Goal: Check status: Check status

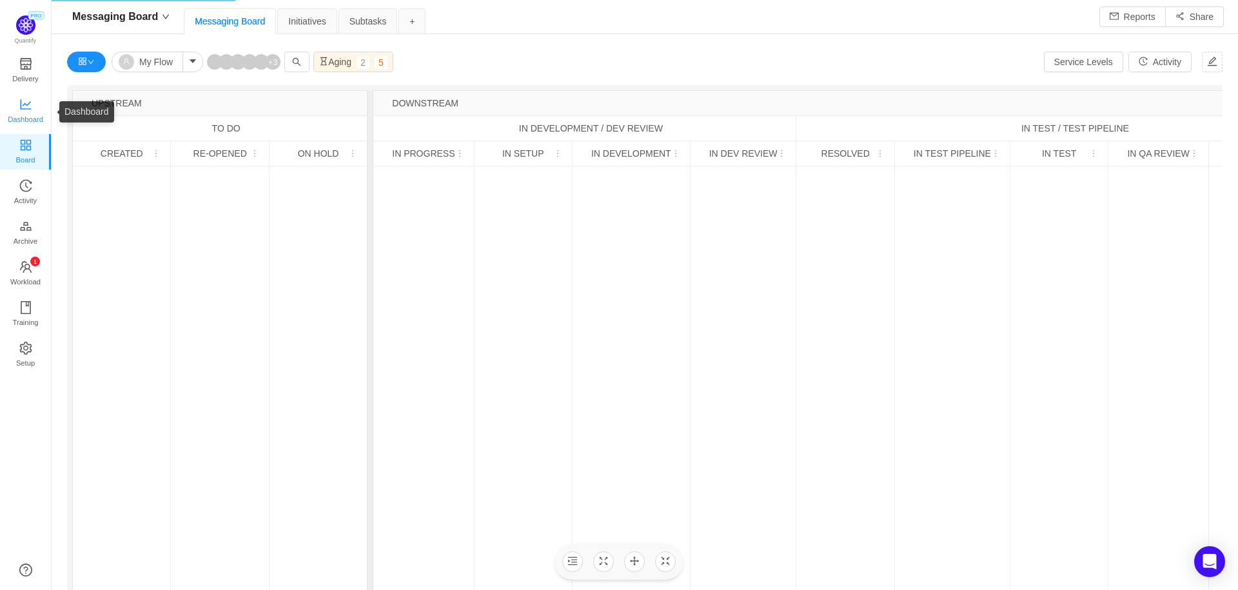
click at [23, 114] on span "Dashboard" at bounding box center [25, 119] width 35 height 26
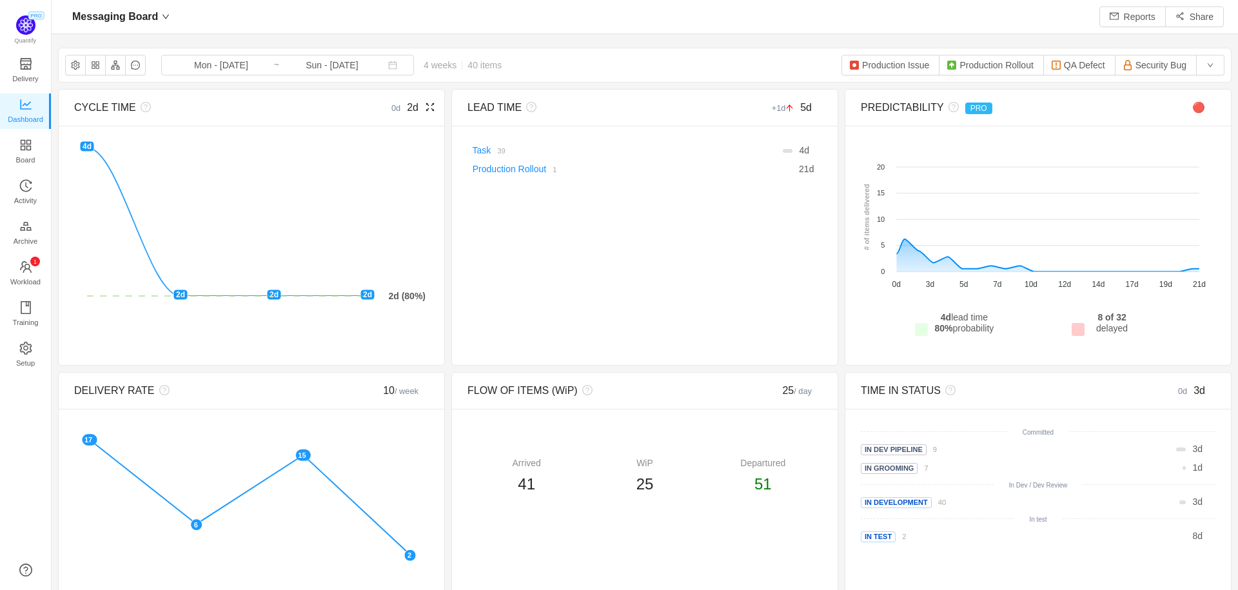
scroll to position [571, 1158]
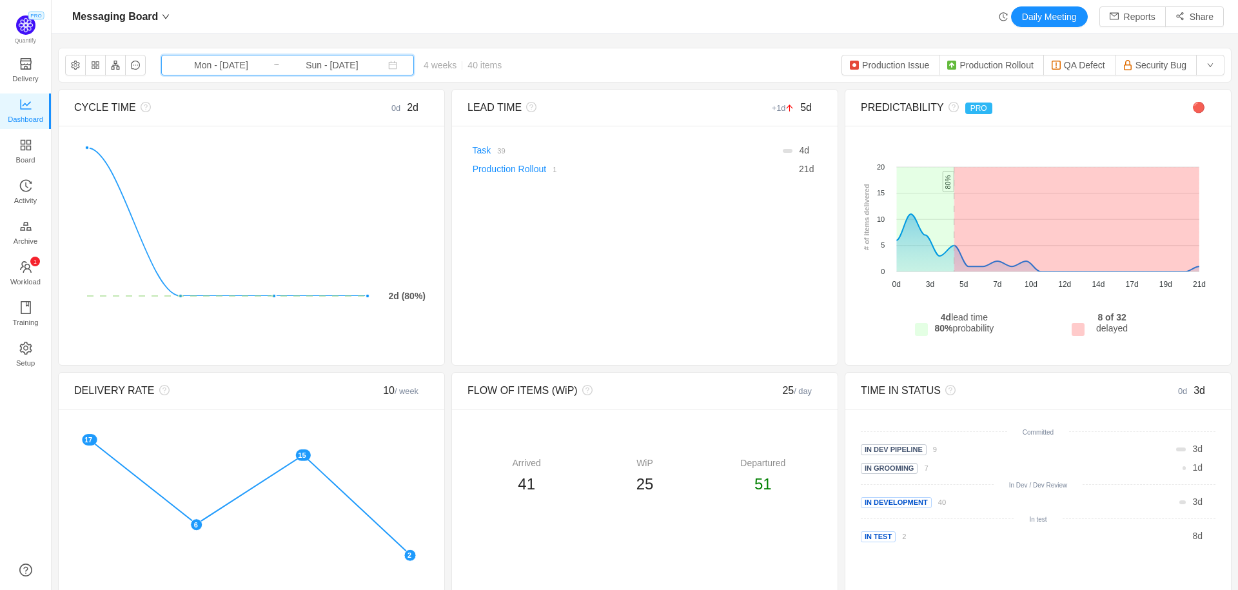
click at [388, 65] on icon "icon: calendar" at bounding box center [392, 65] width 9 height 9
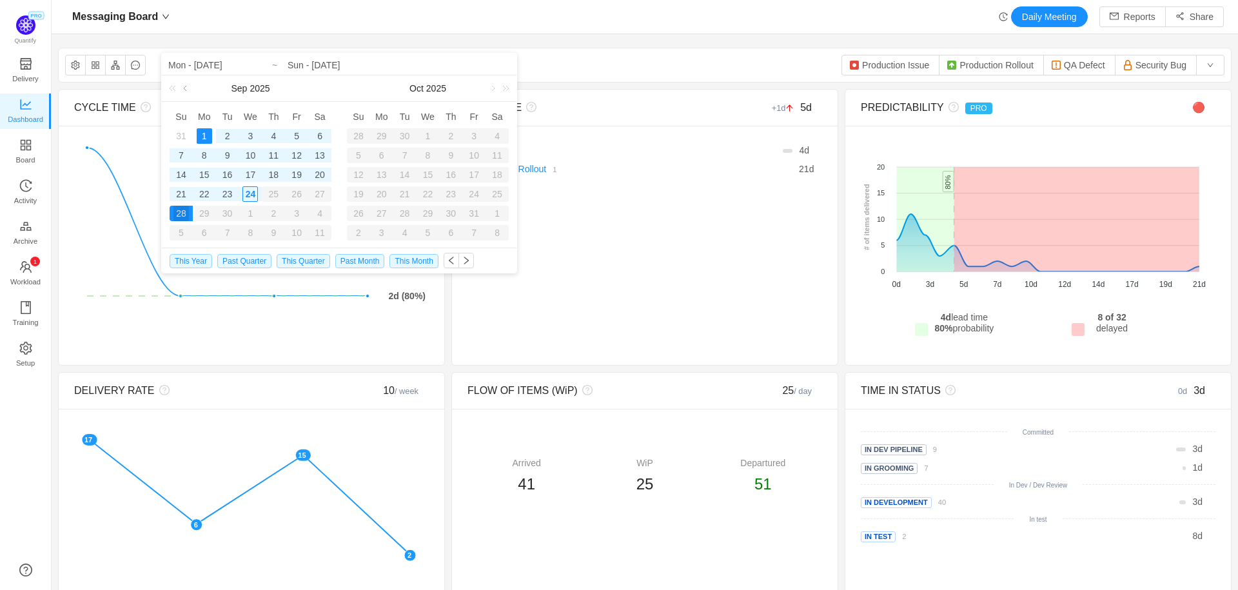
click at [188, 92] on link at bounding box center [187, 88] width 12 height 26
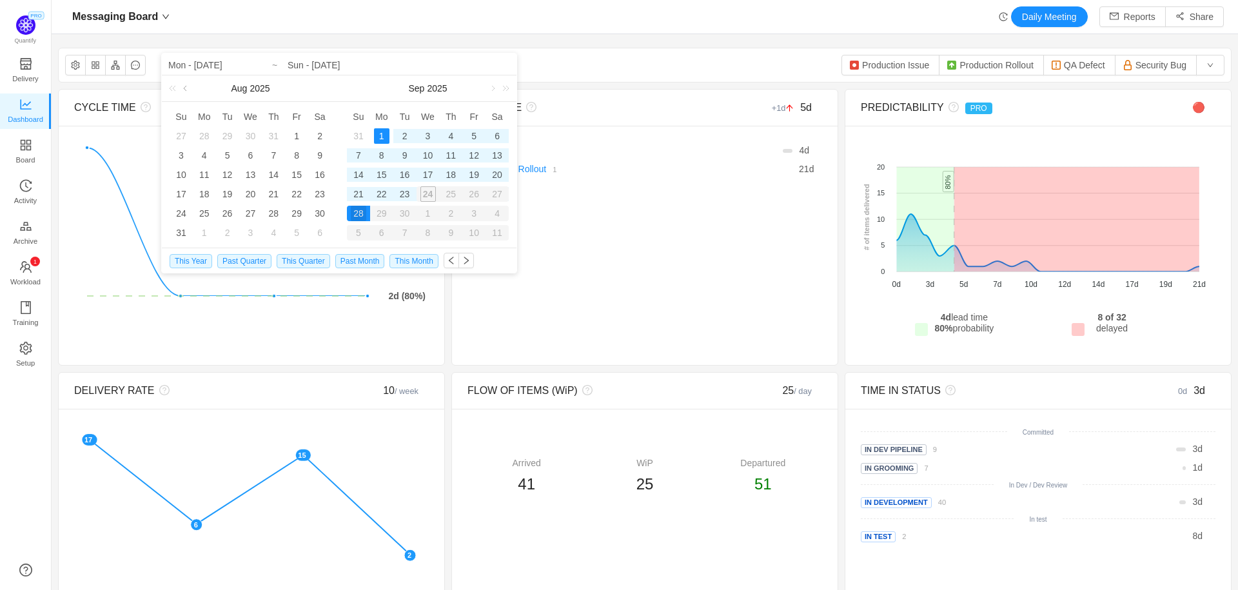
click at [188, 92] on link at bounding box center [187, 88] width 12 height 26
click at [229, 135] on div "1" at bounding box center [227, 135] width 15 height 15
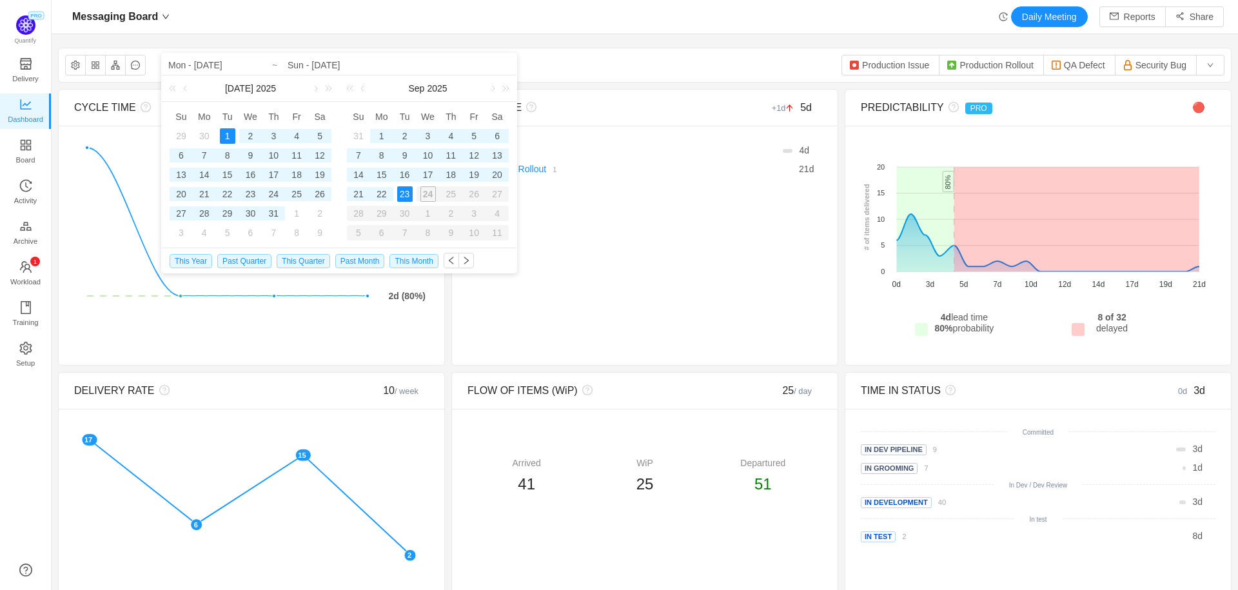
click at [406, 192] on div "23" at bounding box center [404, 193] width 15 height 15
type input "Tue - [DATE]"
